Goal: Find specific page/section: Find specific page/section

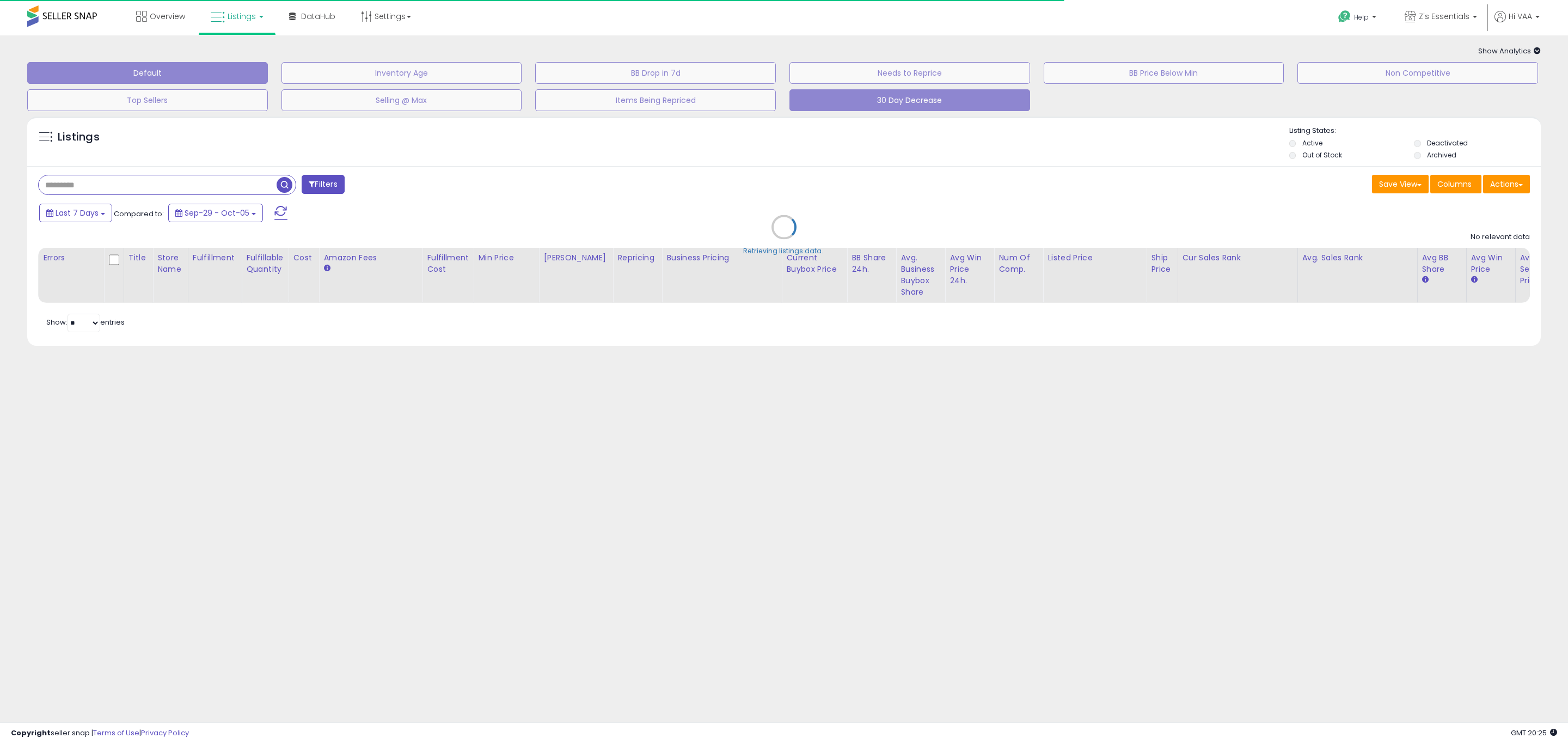
type input "**********"
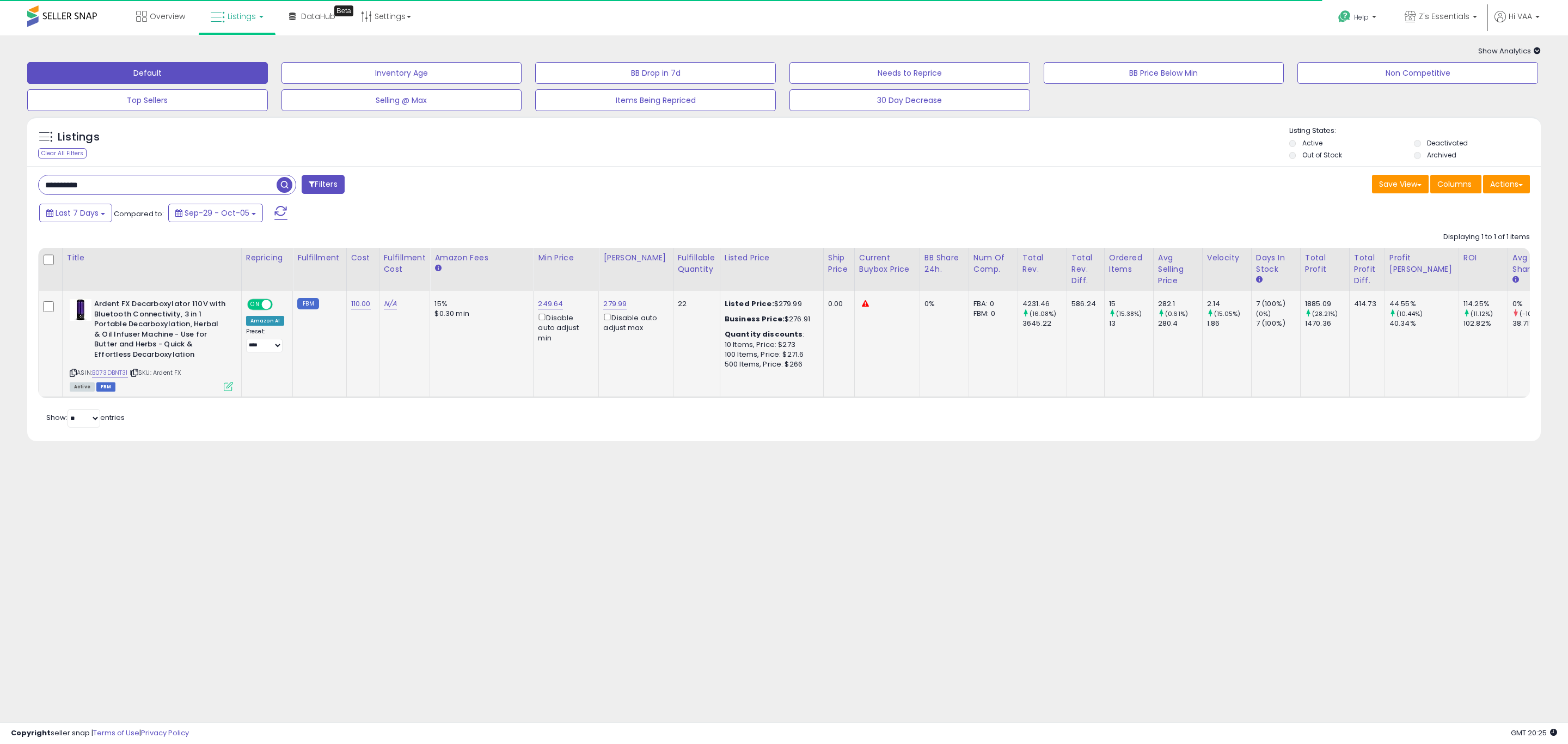
click at [121, 323] on b "Ardent FX Decarboxylator 110V with Bluetooth Connectivity, 3 in 1 Portable Deca…" at bounding box center [160, 331] width 132 height 63
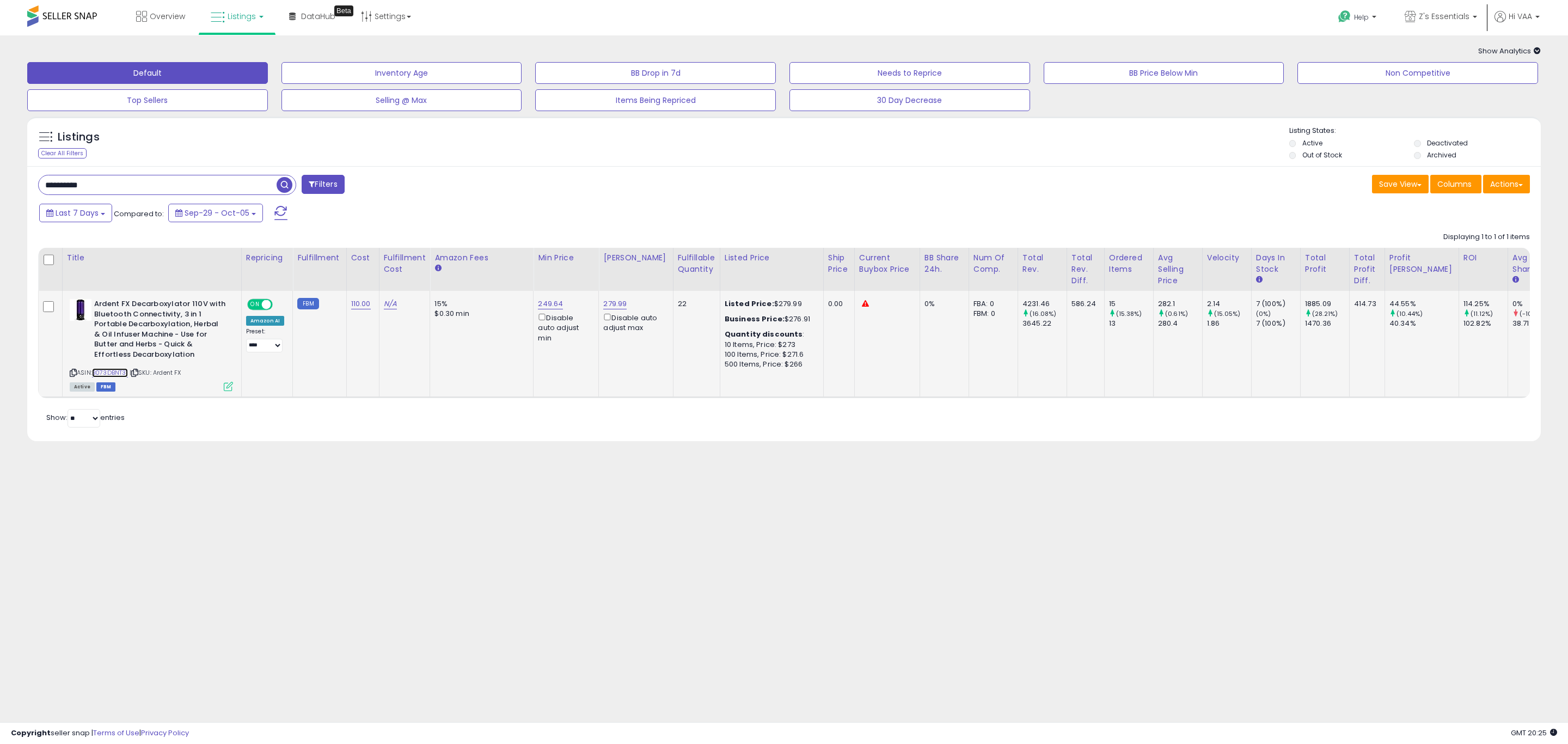
click at [110, 374] on link "B073DBNT31" at bounding box center [110, 373] width 36 height 9
